Goal: Complete application form: Complete application form

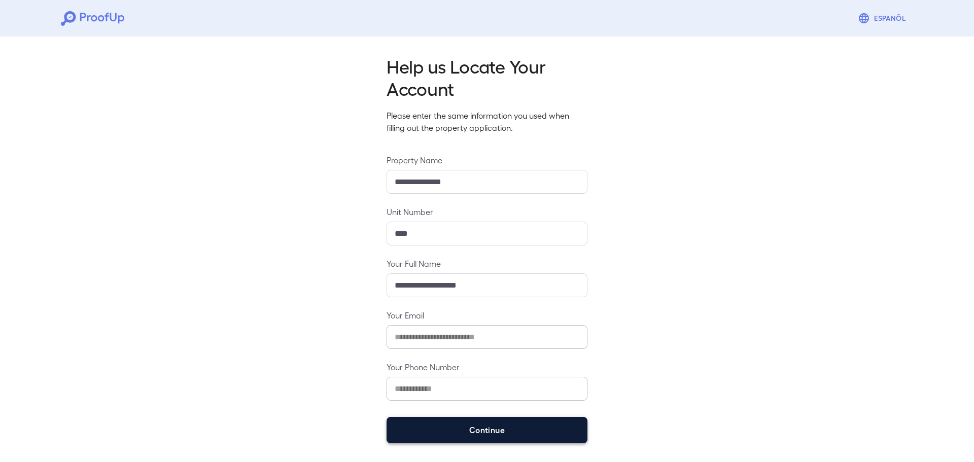
click at [514, 429] on button "Continue" at bounding box center [487, 430] width 201 height 26
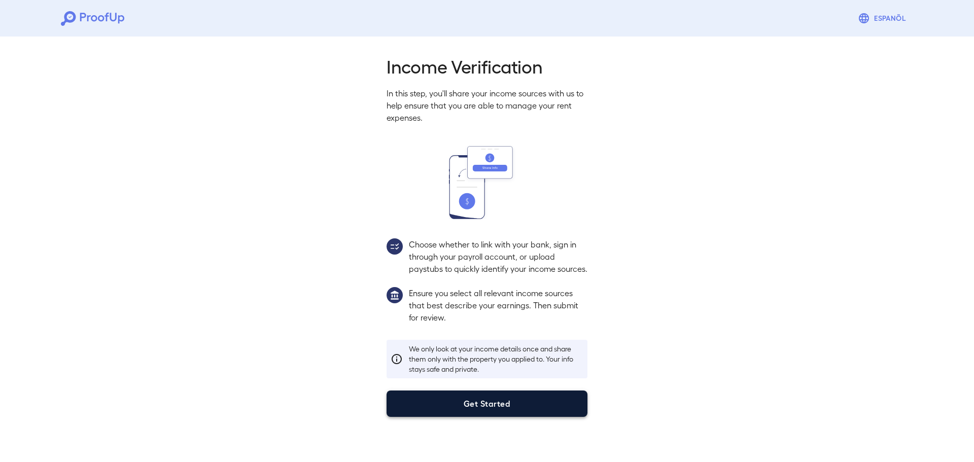
click at [501, 417] on button "Get Started" at bounding box center [487, 404] width 201 height 26
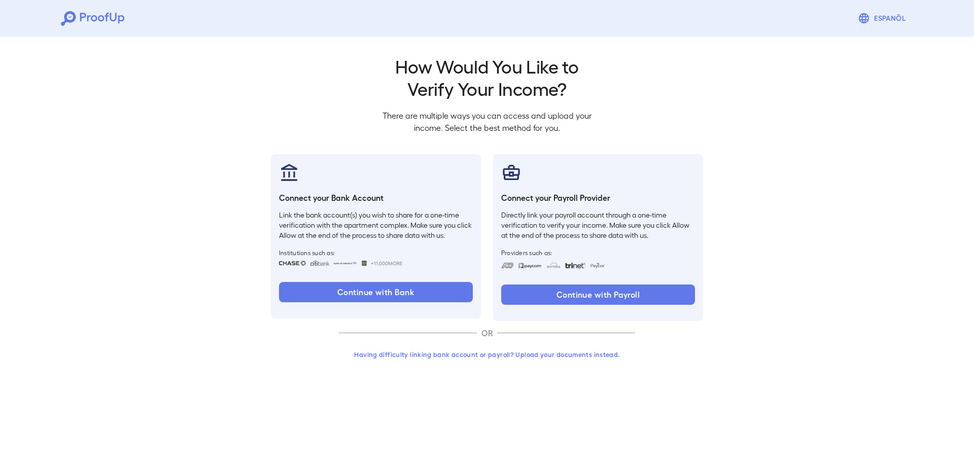
click at [485, 356] on button "Having difficulty linking bank account or payroll? Upload your documents instea…" at bounding box center [487, 355] width 296 height 18
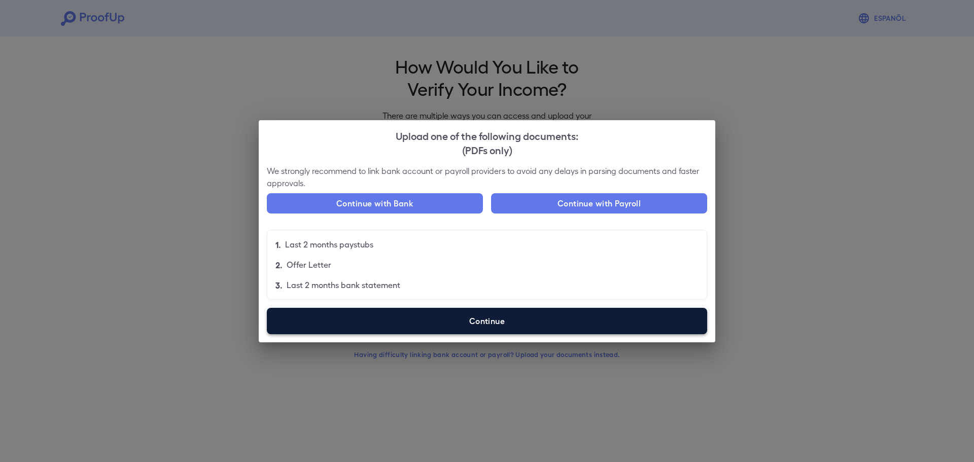
click at [482, 317] on label "Continue" at bounding box center [487, 321] width 440 height 26
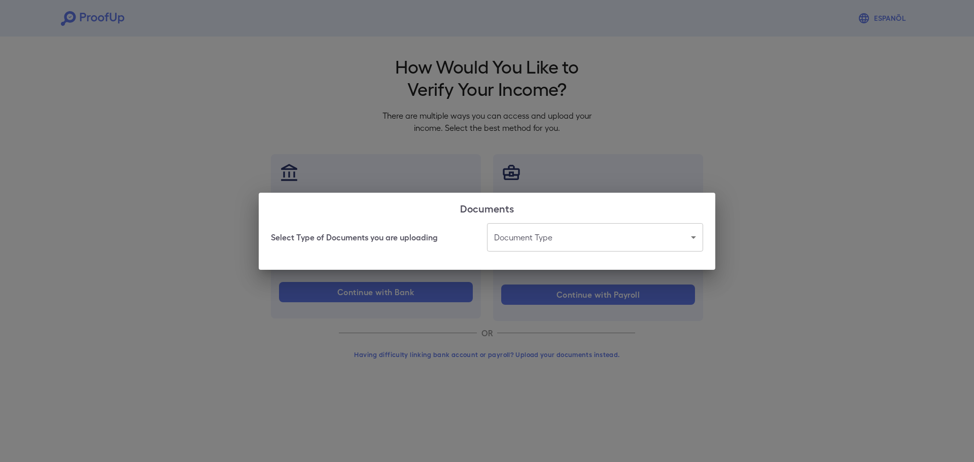
click at [514, 242] on body "Espanõl Go back How Would You Like to Verify Your Income? There are multiple wa…" at bounding box center [487, 194] width 974 height 388
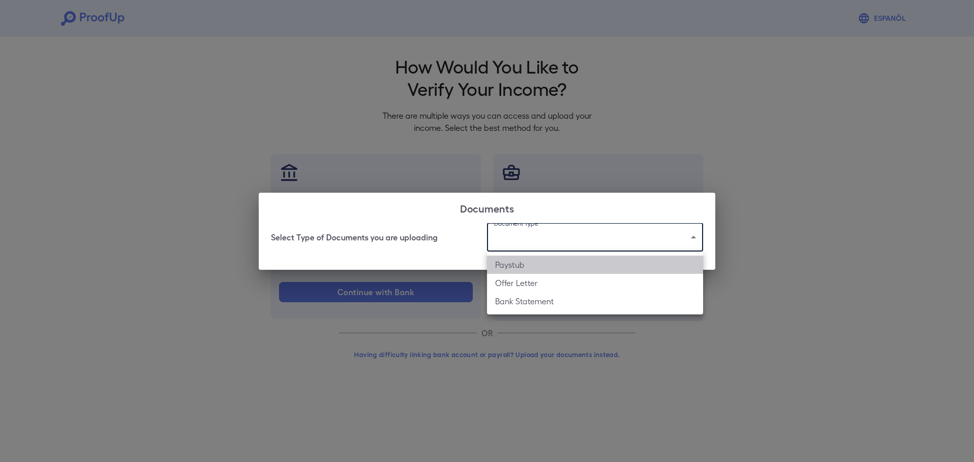
drag, startPoint x: 511, startPoint y: 267, endPoint x: 504, endPoint y: 266, distance: 6.2
click at [511, 266] on li "Paystub" at bounding box center [595, 265] width 216 height 18
type input "*******"
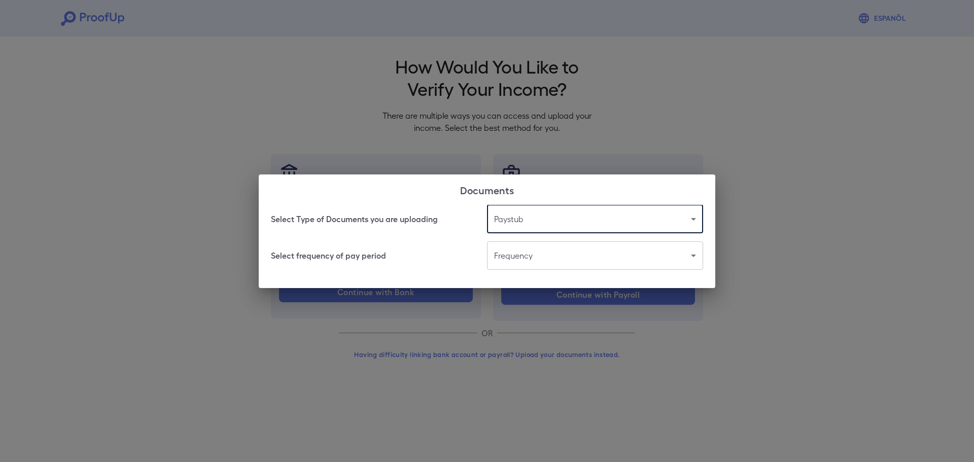
click at [498, 257] on body "Espanõl Go back How Would You Like to Verify Your Income? There are multiple wa…" at bounding box center [487, 194] width 974 height 388
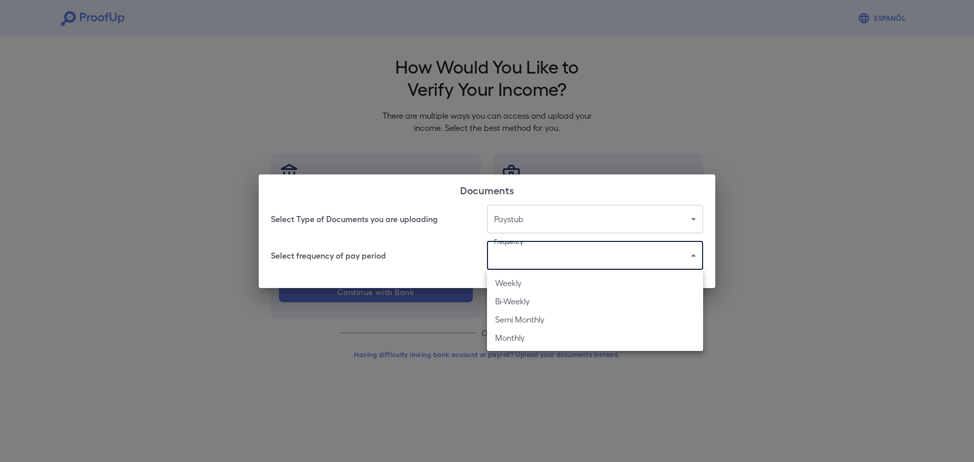
click at [508, 282] on li "Weekly" at bounding box center [595, 283] width 216 height 18
type input "******"
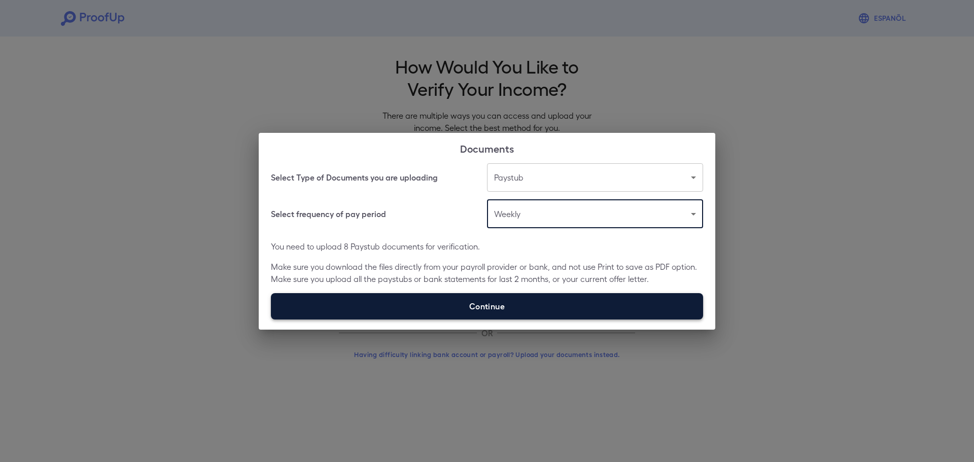
click at [362, 298] on label "Continue" at bounding box center [487, 306] width 432 height 26
click at [271, 319] on input "Continue" at bounding box center [271, 319] width 1 height 1
type input "**********"
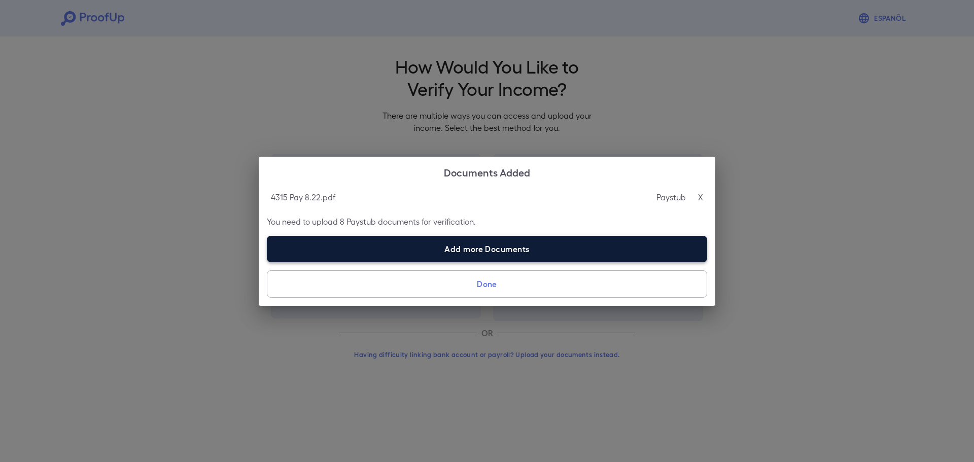
click at [418, 246] on label "Add more Documents" at bounding box center [487, 249] width 440 height 26
click at [267, 262] on input "Add more Documents" at bounding box center [267, 262] width 1 height 1
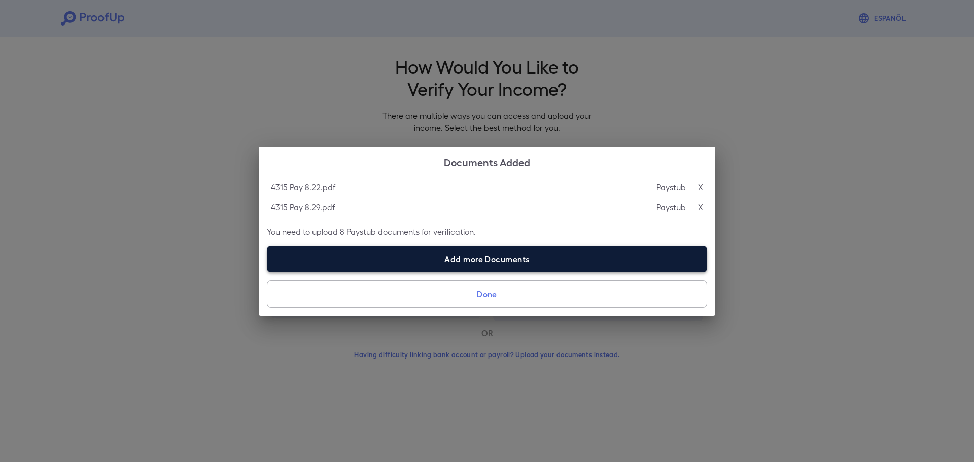
click at [409, 260] on label "Add more Documents" at bounding box center [487, 259] width 440 height 26
click at [267, 272] on input "Add more Documents" at bounding box center [267, 272] width 1 height 1
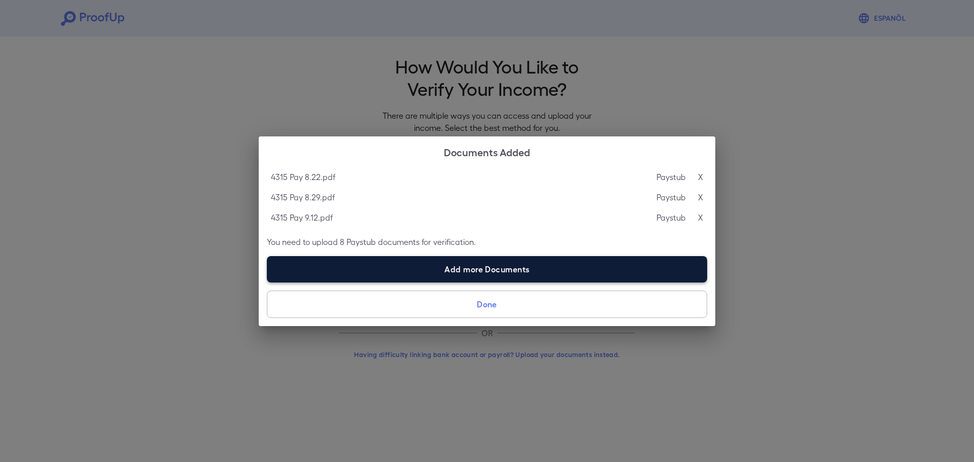
click at [402, 270] on label "Add more Documents" at bounding box center [487, 269] width 440 height 26
click at [267, 282] on input "Add more Documents" at bounding box center [267, 282] width 1 height 1
type input "**********"
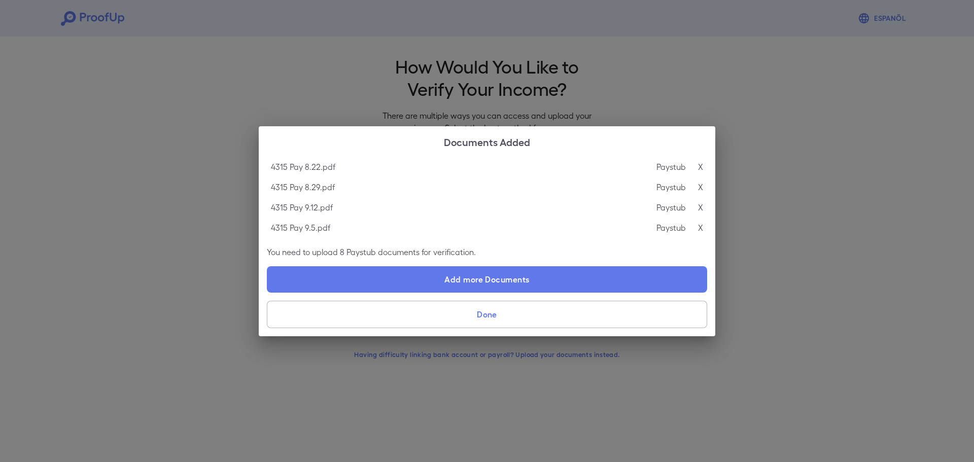
click at [516, 314] on button "Done" at bounding box center [487, 314] width 440 height 27
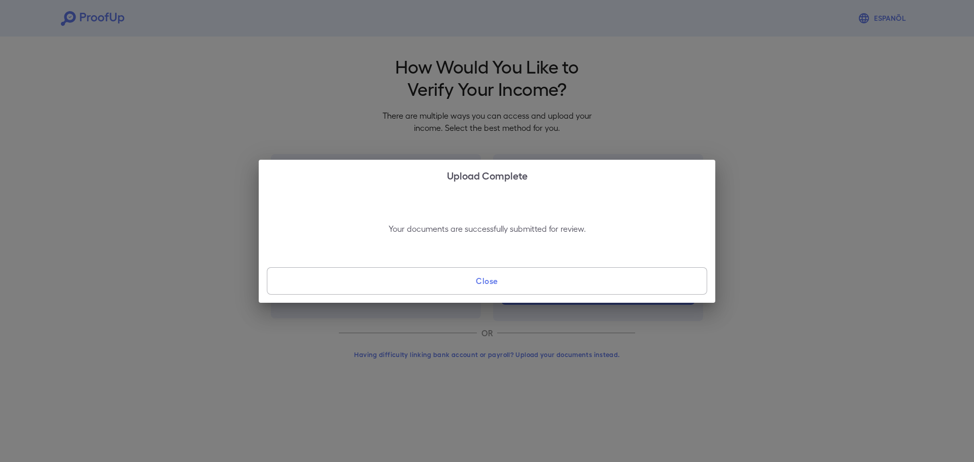
click at [523, 278] on button "Close" at bounding box center [487, 280] width 440 height 27
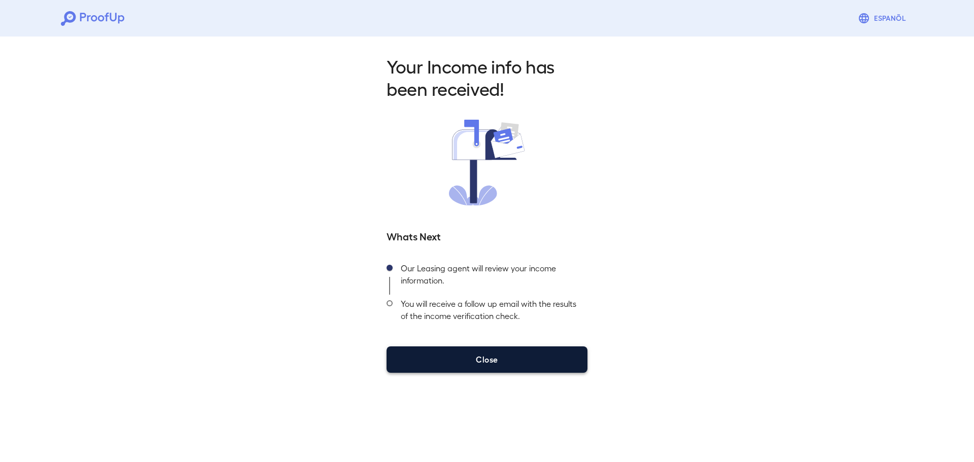
click at [499, 354] on button "Close" at bounding box center [487, 360] width 201 height 26
click at [489, 358] on button "Close" at bounding box center [487, 360] width 201 height 26
